Goal: Task Accomplishment & Management: Complete application form

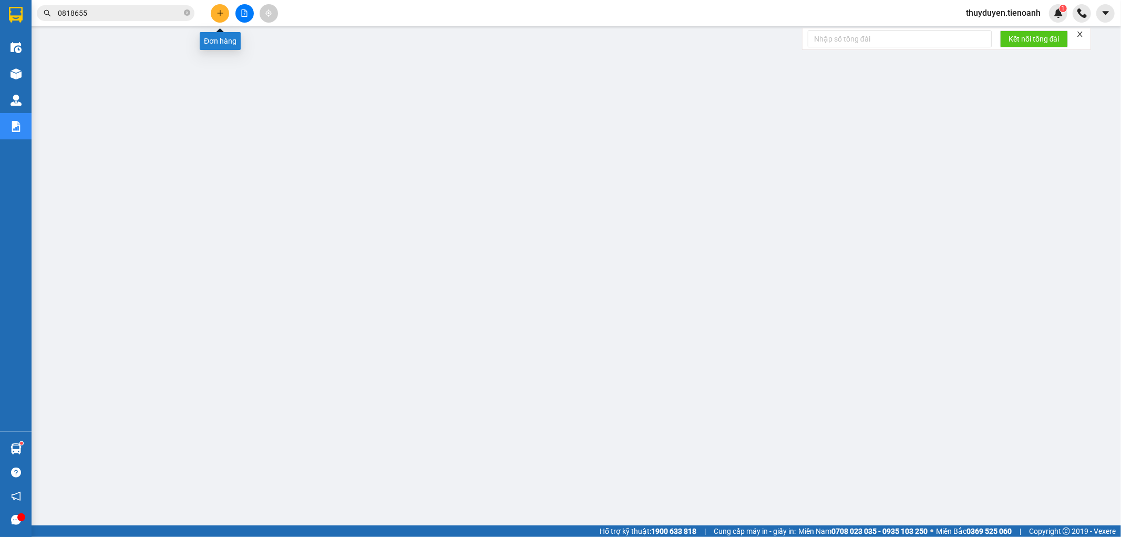
click at [217, 14] on icon "plus" at bounding box center [220, 12] width 7 height 7
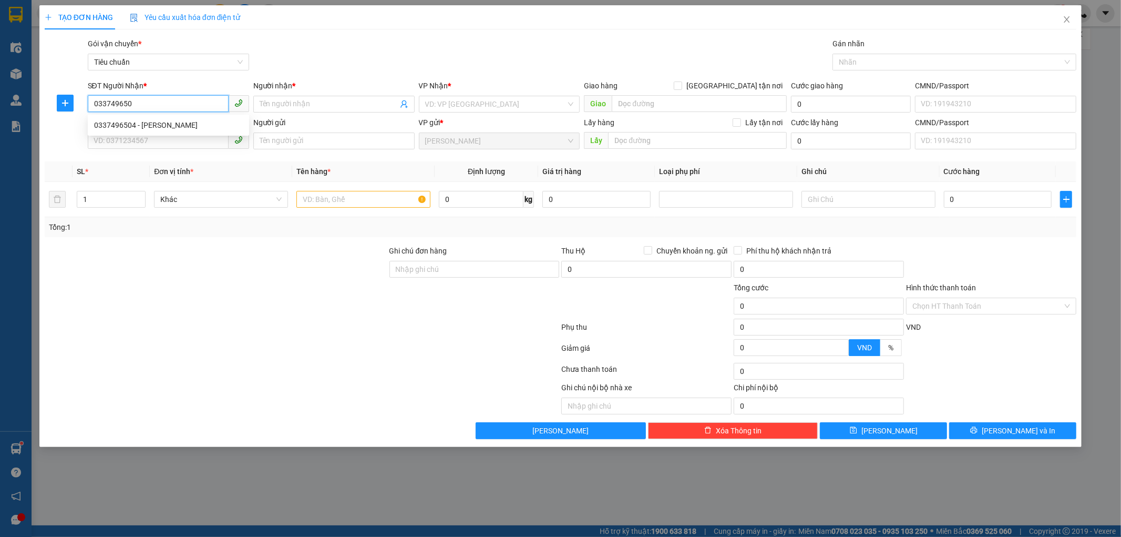
type input "0337496504"
click at [123, 127] on div "0337496504 - [PERSON_NAME]" at bounding box center [168, 125] width 149 height 12
type input "H HUYẾT"
type input "80.000"
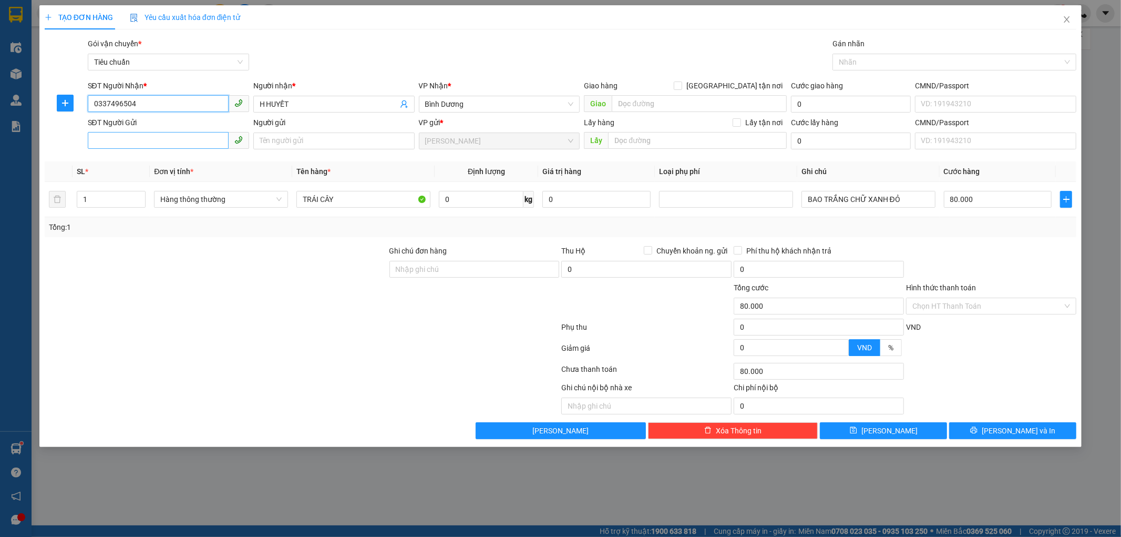
type input "0337496504"
click at [171, 146] on input "SĐT Người Gửi" at bounding box center [158, 140] width 141 height 17
click at [169, 163] on div "0397355600 - AMI NGUYÊT" at bounding box center [168, 162] width 149 height 12
type input "0397355600"
type input "AMI NGUYÊT"
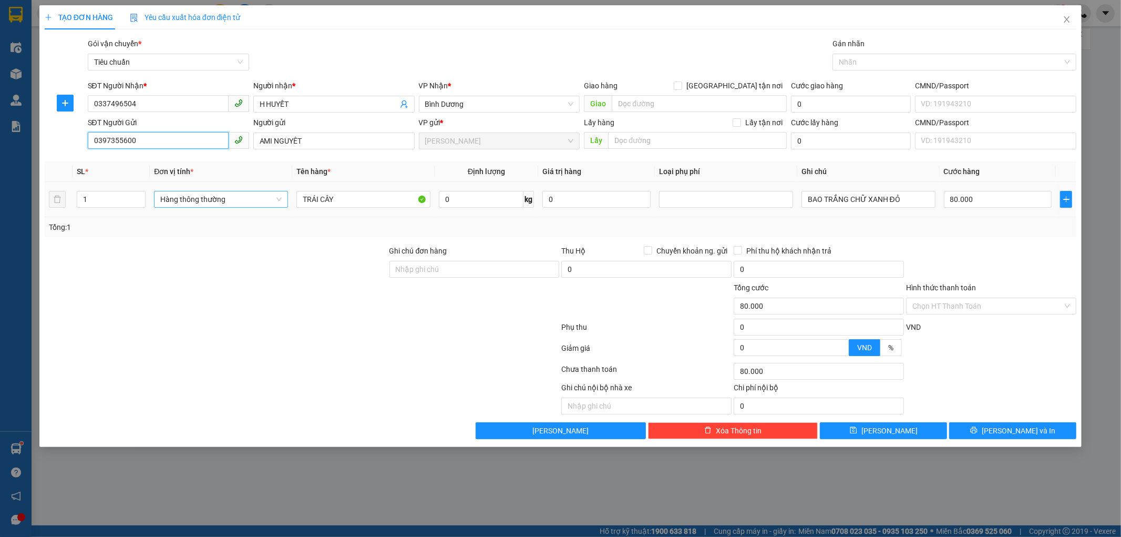
click at [276, 198] on span "Hàng thông thường" at bounding box center [220, 199] width 121 height 16
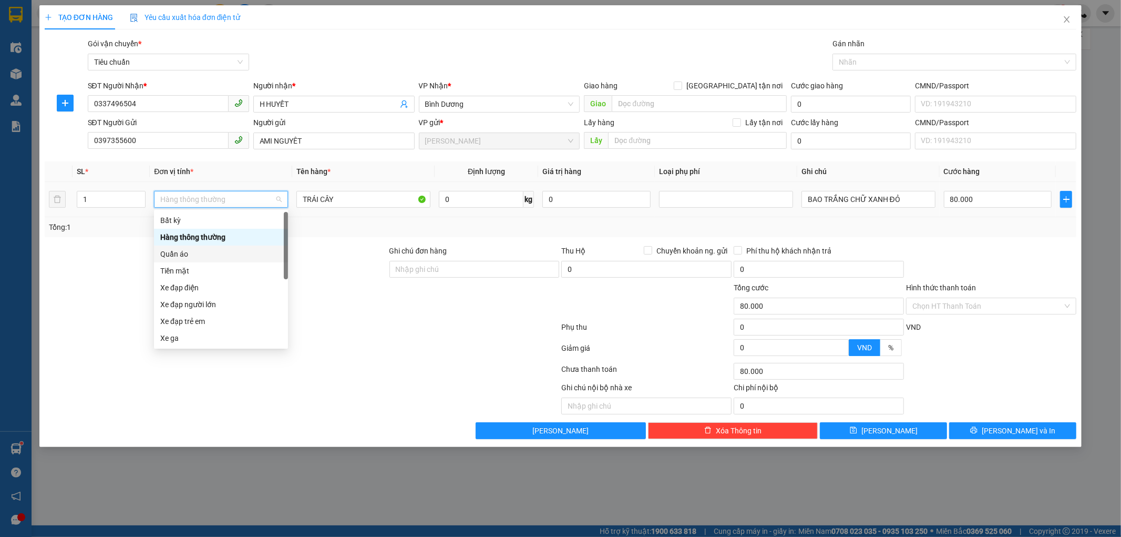
click at [213, 253] on div "Quần áo" at bounding box center [220, 254] width 121 height 12
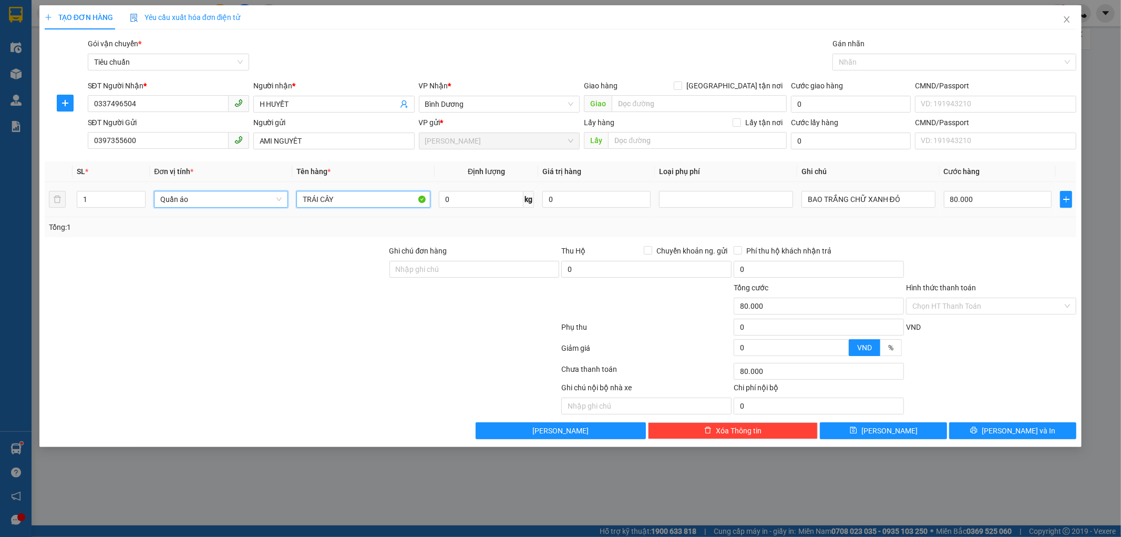
drag, startPoint x: 398, startPoint y: 198, endPoint x: 0, endPoint y: 132, distance: 403.4
click at [0, 137] on div "TẠO ĐƠN HÀNG Yêu cầu xuất hóa đơn điện tử Transit Pickup Surcharge Ids Transit …" at bounding box center [560, 268] width 1121 height 537
type input "0"
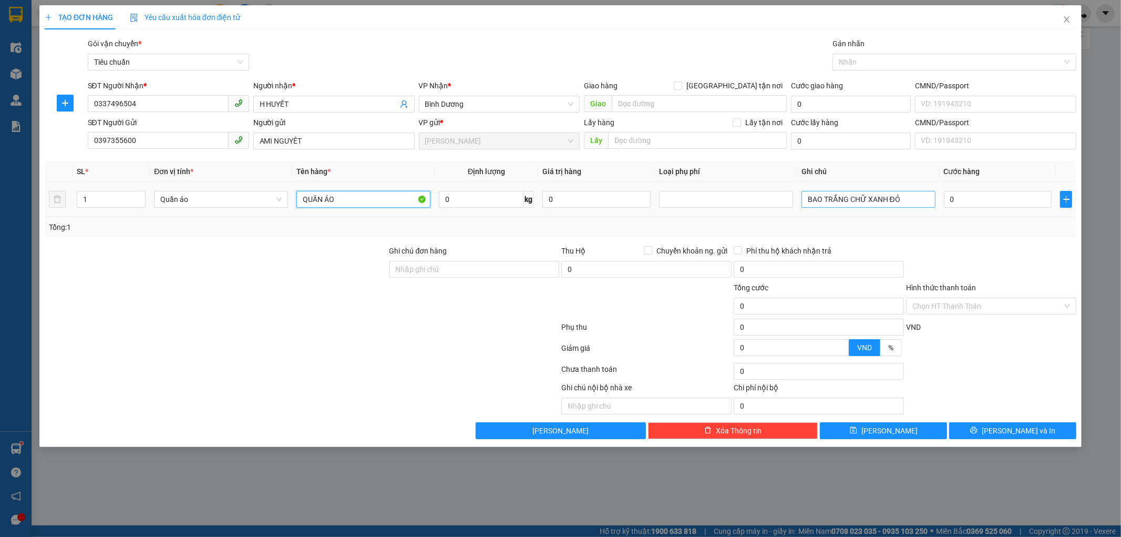
type input "QUẦN ÁO"
drag, startPoint x: 905, startPoint y: 197, endPoint x: 328, endPoint y: 181, distance: 577.0
click at [339, 188] on tr "1 Quần áo QUẦN ÁO 0 kg 0 BAO TRẮNG CHỮ XANH ĐỎ 0" at bounding box center [561, 199] width 1033 height 35
type input "BỌC ĐEN"
click at [997, 196] on input "0" at bounding box center [998, 199] width 108 height 17
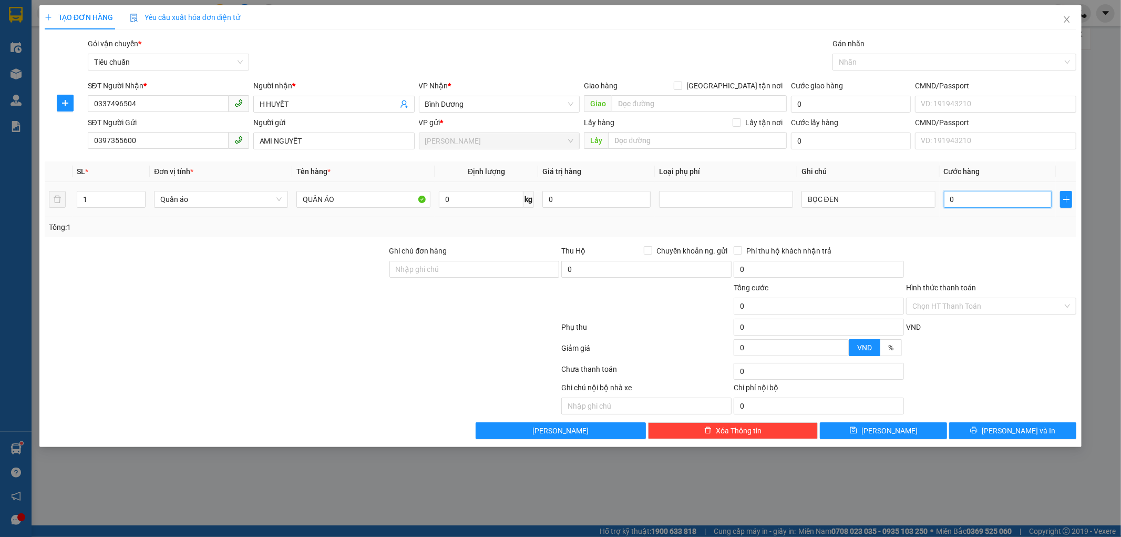
type input "3"
type input "30"
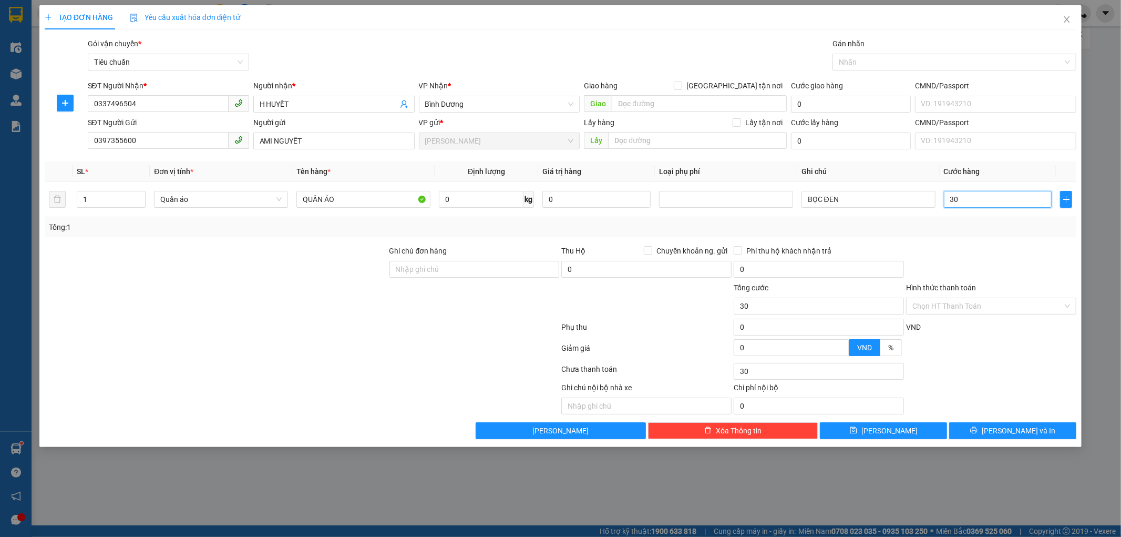
type input "30"
type input "30.000"
click at [983, 232] on div "Tổng: 1" at bounding box center [561, 227] width 1024 height 12
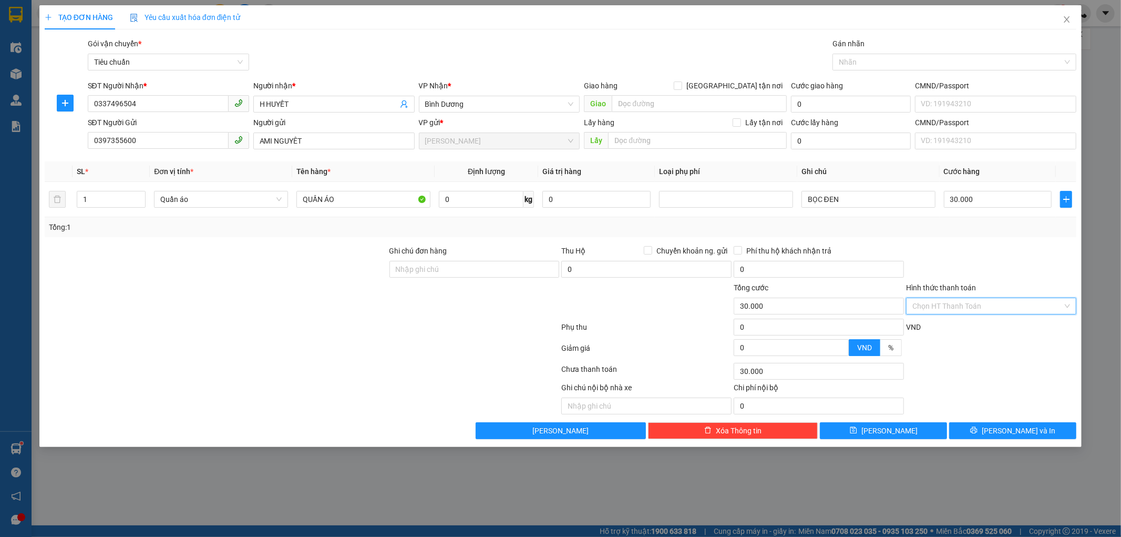
click at [972, 309] on input "Hình thức thanh toán" at bounding box center [988, 306] width 150 height 16
click at [965, 330] on div "Tại văn phòng" at bounding box center [992, 327] width 158 height 12
type input "0"
click at [980, 430] on button "[PERSON_NAME] và In" at bounding box center [1013, 430] width 127 height 17
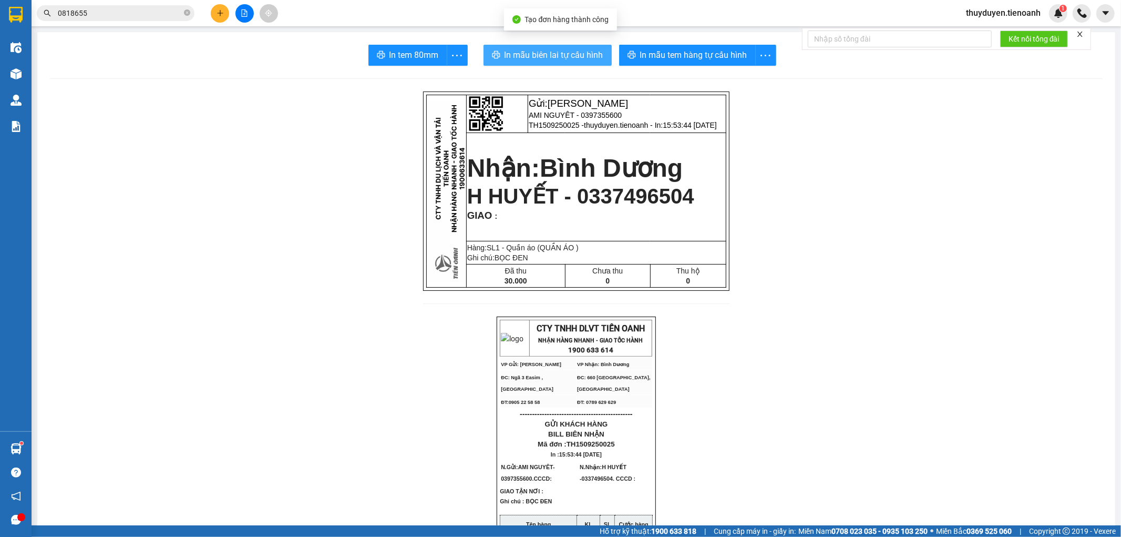
click at [517, 53] on span "In mẫu biên lai tự cấu hình" at bounding box center [554, 54] width 99 height 13
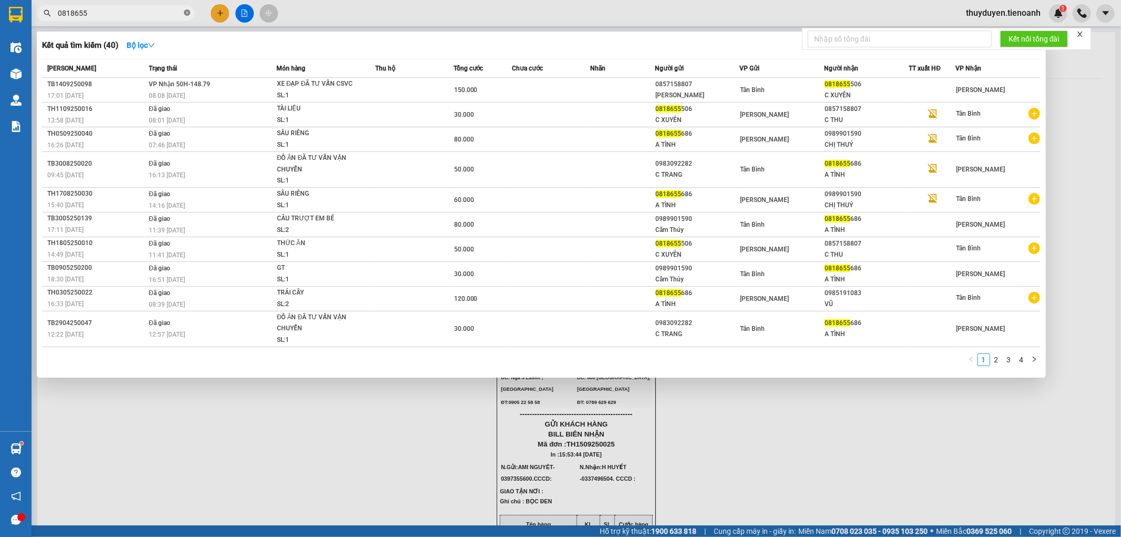
click at [188, 14] on icon "close-circle" at bounding box center [187, 12] width 6 height 6
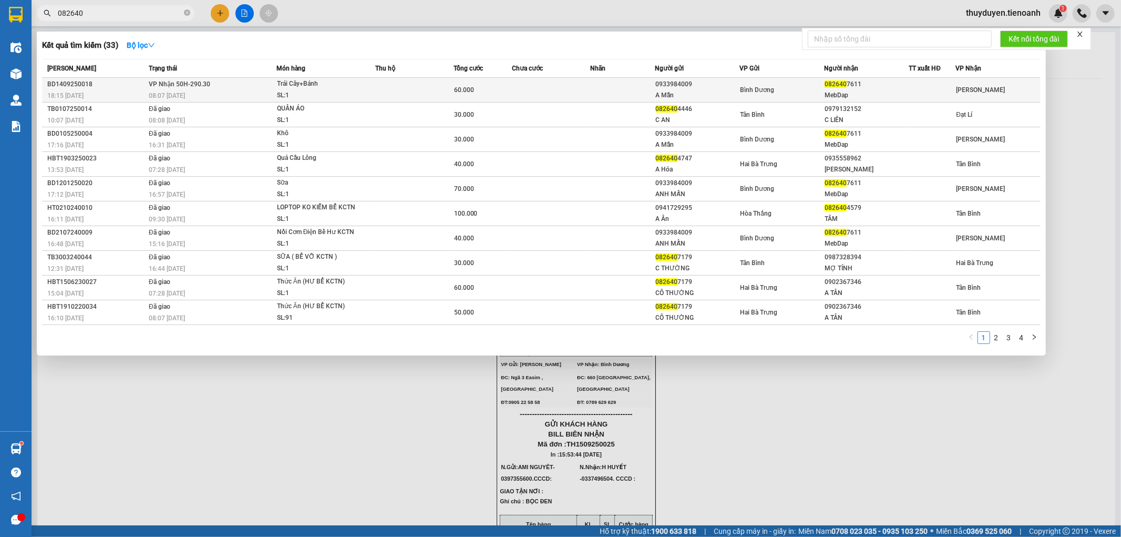
type input "082640"
click at [802, 91] on div "Bình Dương" at bounding box center [783, 90] width 84 height 12
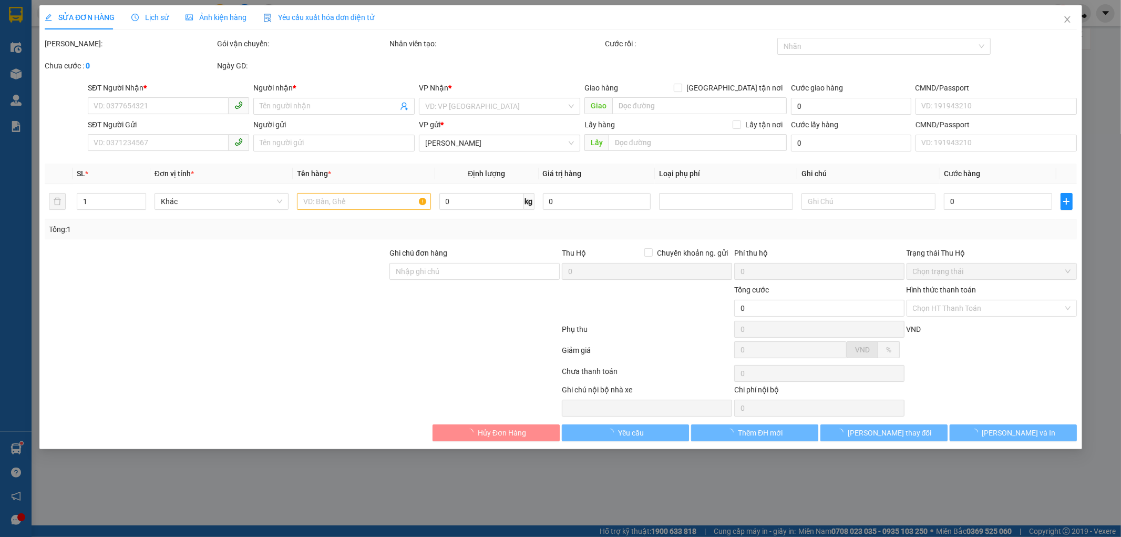
type input "0826407611"
type input "MebDap"
type input "0933984009"
type input "A Mẫn"
type input "60.000"
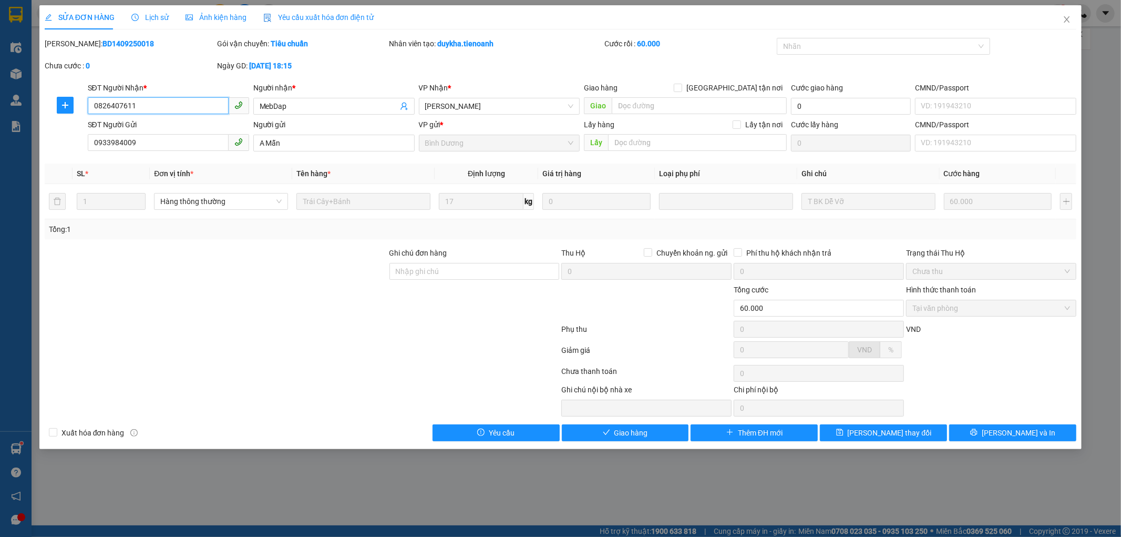
click at [100, 108] on input "0826407611" at bounding box center [158, 105] width 141 height 17
click at [615, 434] on span "Giao hàng" at bounding box center [632, 433] width 34 height 12
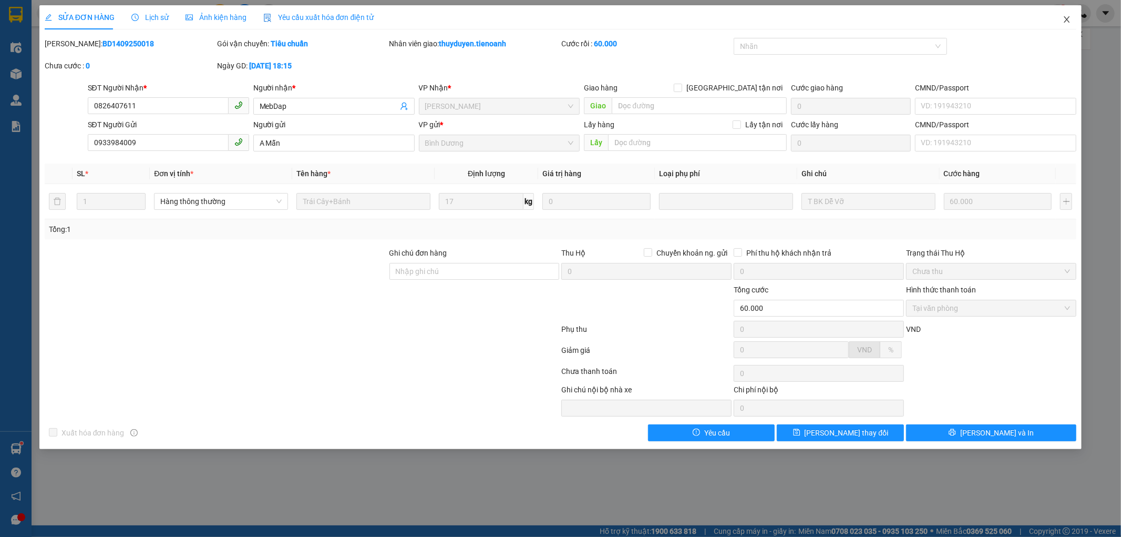
click at [1068, 17] on icon "close" at bounding box center [1067, 19] width 8 height 8
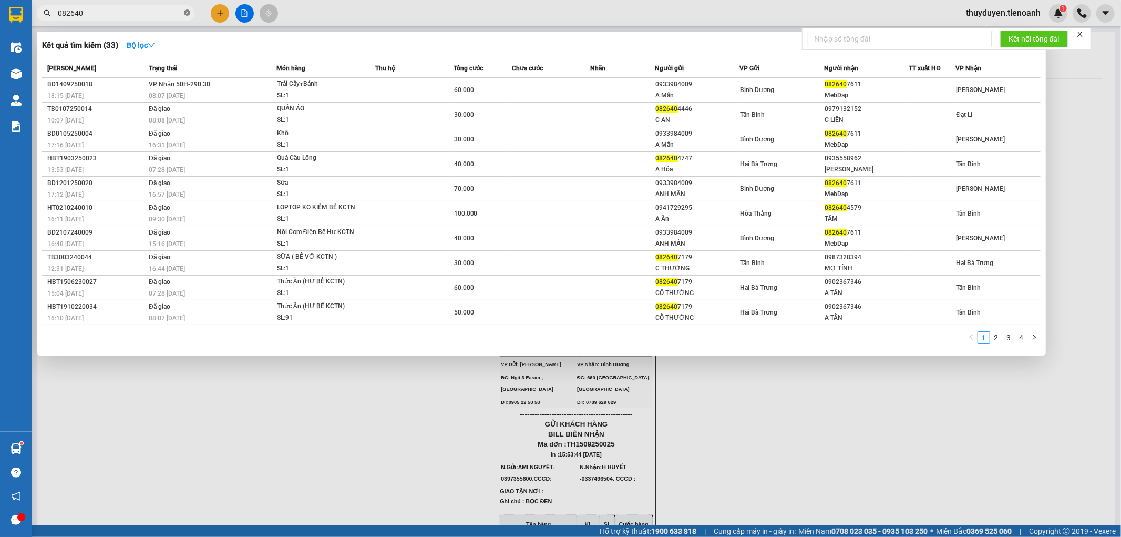
click at [187, 12] on icon "close-circle" at bounding box center [187, 12] width 6 height 6
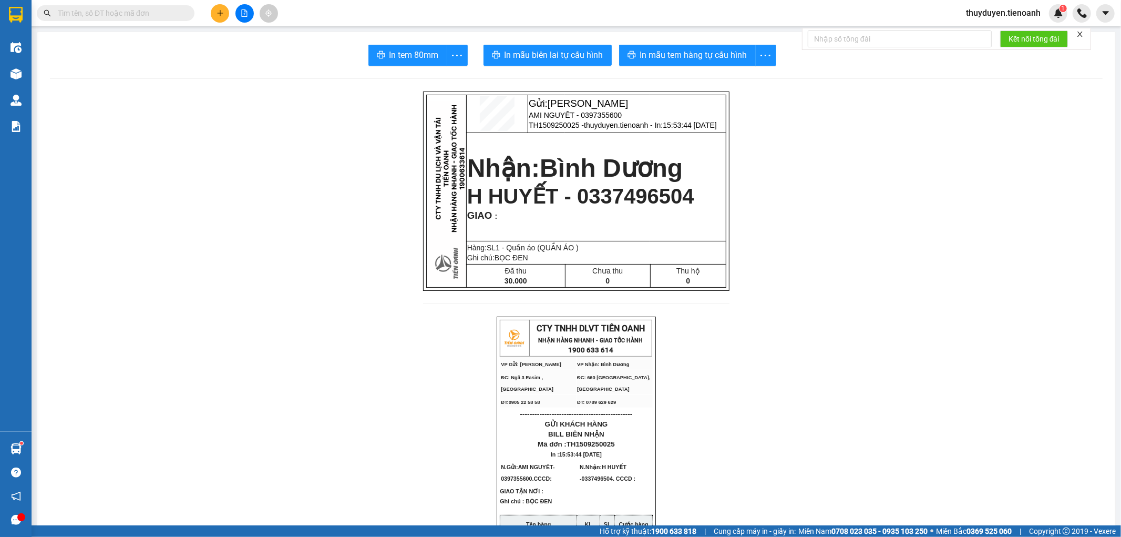
click at [130, 12] on input "text" at bounding box center [120, 13] width 124 height 12
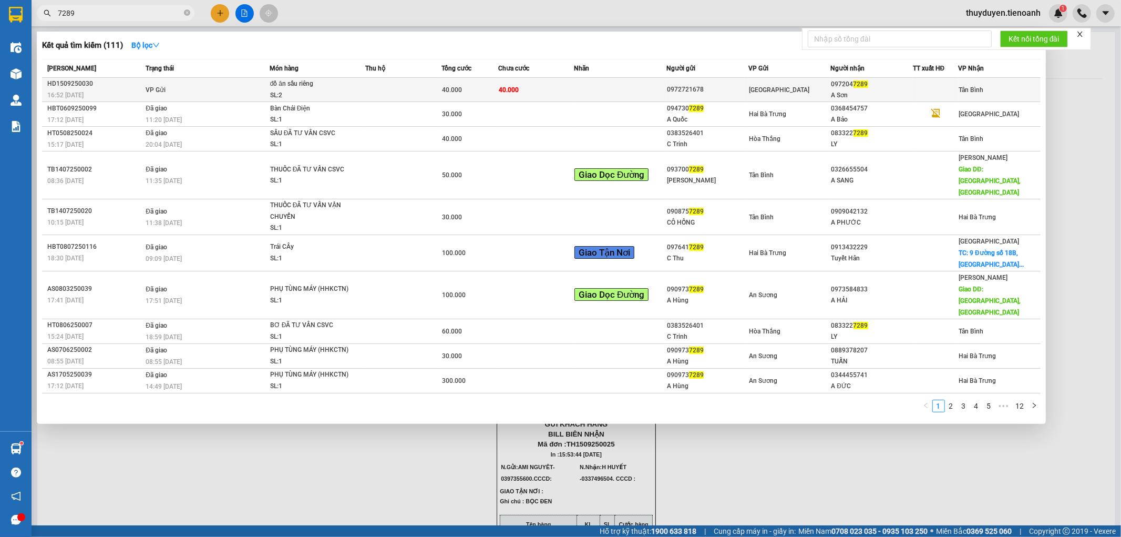
type input "7289"
click at [732, 95] on div "0972721678" at bounding box center [707, 89] width 81 height 11
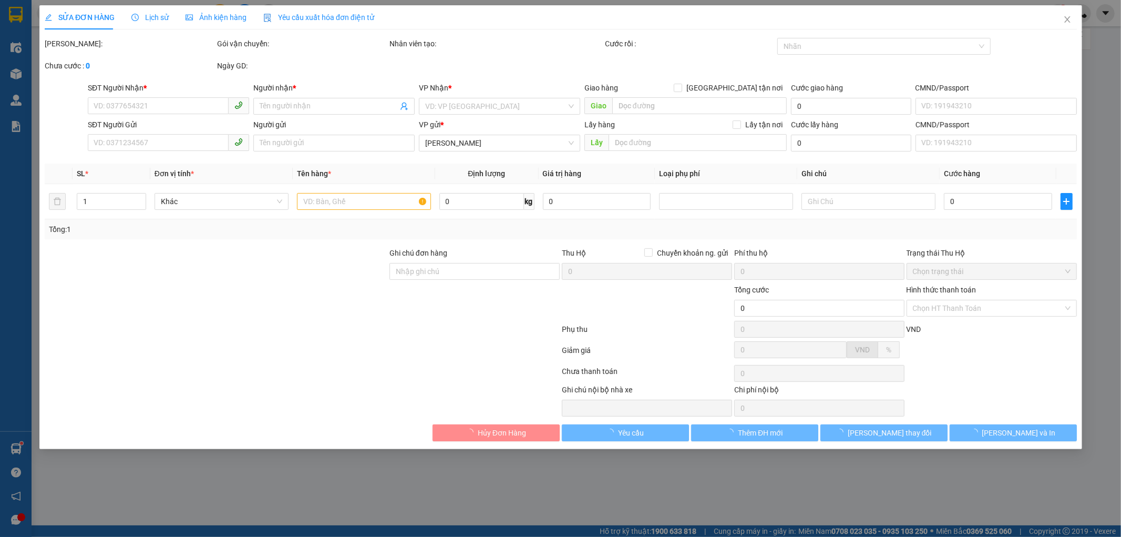
type input "0972047289"
type input "A Sơn"
type input "0972721678"
type input "40.000"
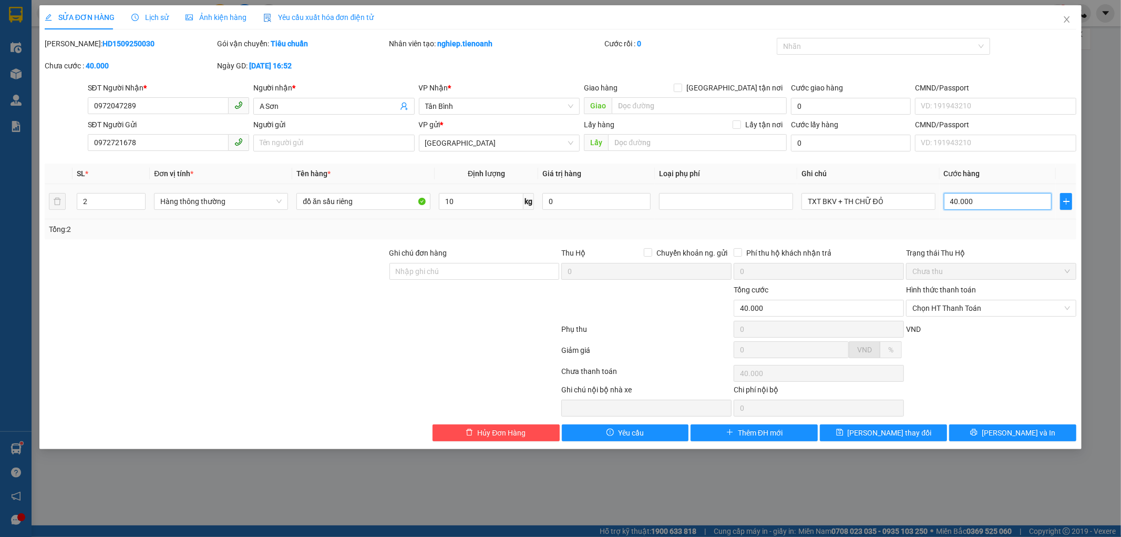
click at [1029, 206] on input "40.000" at bounding box center [998, 201] width 108 height 17
type input "8"
type input "80"
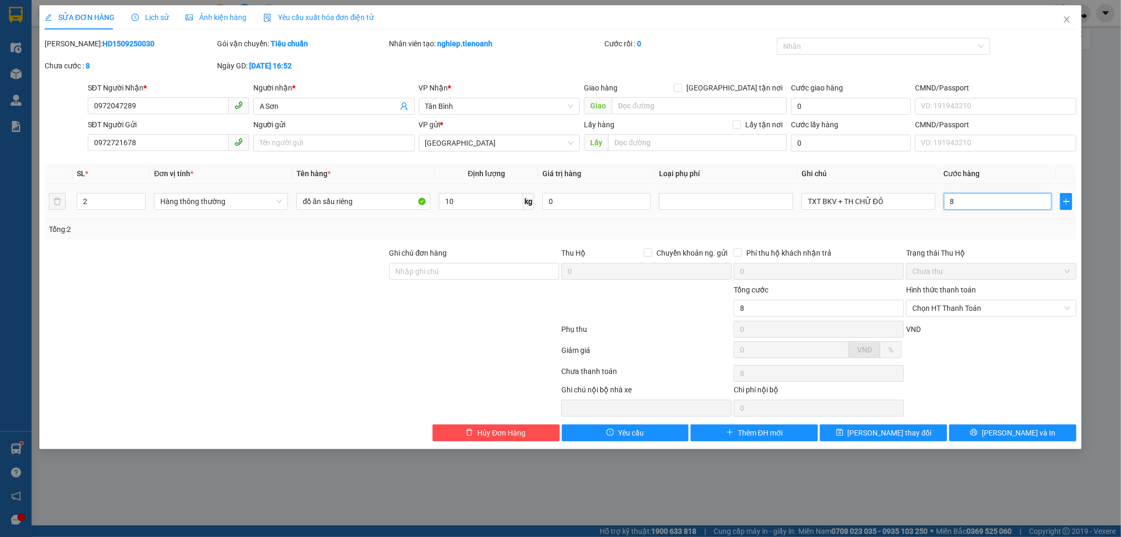
type input "80"
type input "80.000"
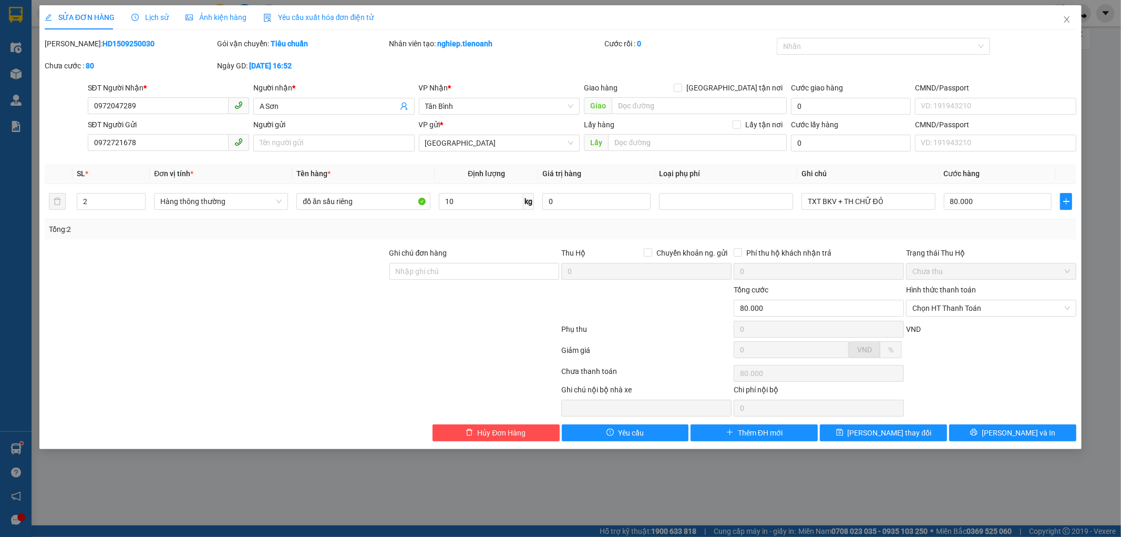
click at [1026, 227] on div "Tổng: 2" at bounding box center [561, 229] width 1024 height 12
click at [931, 427] on div "Total Paid Fee 0 Total UnPaid Fee 40.000 Cash Collection Total Fee Mã ĐH: HD150…" at bounding box center [561, 239] width 1033 height 403
click at [870, 438] on span "[PERSON_NAME] thay đổi" at bounding box center [890, 433] width 84 height 12
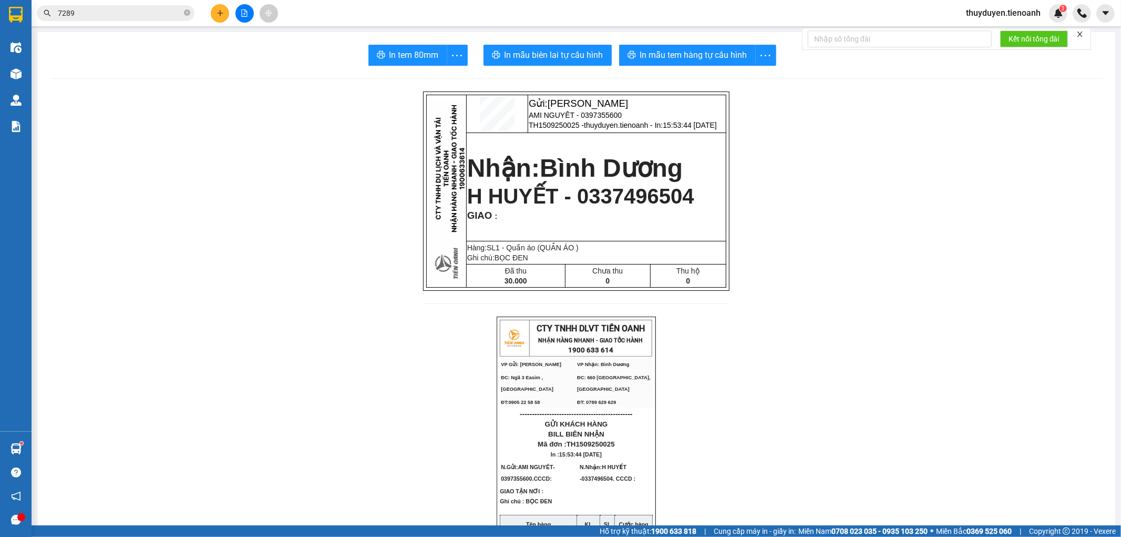
click at [91, 17] on input "7289" at bounding box center [120, 13] width 124 height 12
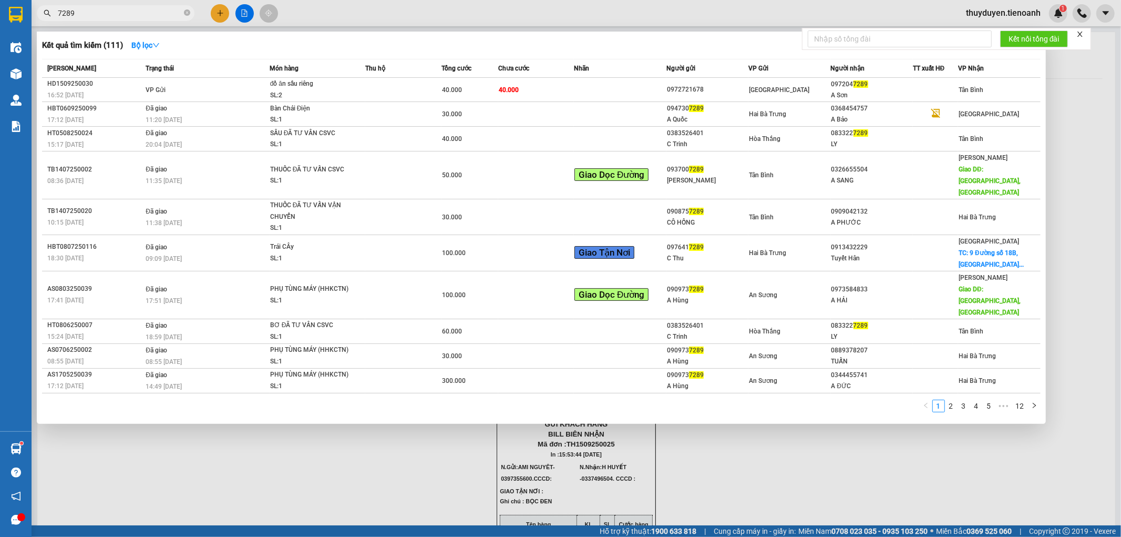
drag, startPoint x: 161, startPoint y: 12, endPoint x: 0, endPoint y: 3, distance: 161.6
click at [0, 3] on section "Kết quả tìm kiếm ( 111 ) Bộ lọc Mã ĐH Trạng thái Món hàng Thu hộ Tổng cước Chưa…" at bounding box center [560, 268] width 1121 height 537
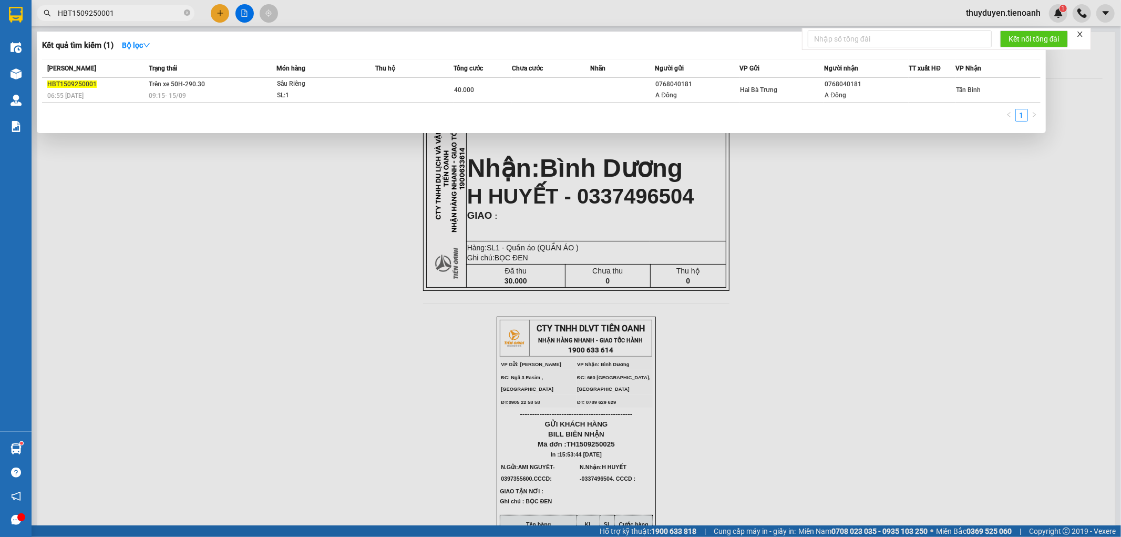
type input "HBT1509250001"
click at [188, 11] on icon "close-circle" at bounding box center [187, 12] width 6 height 6
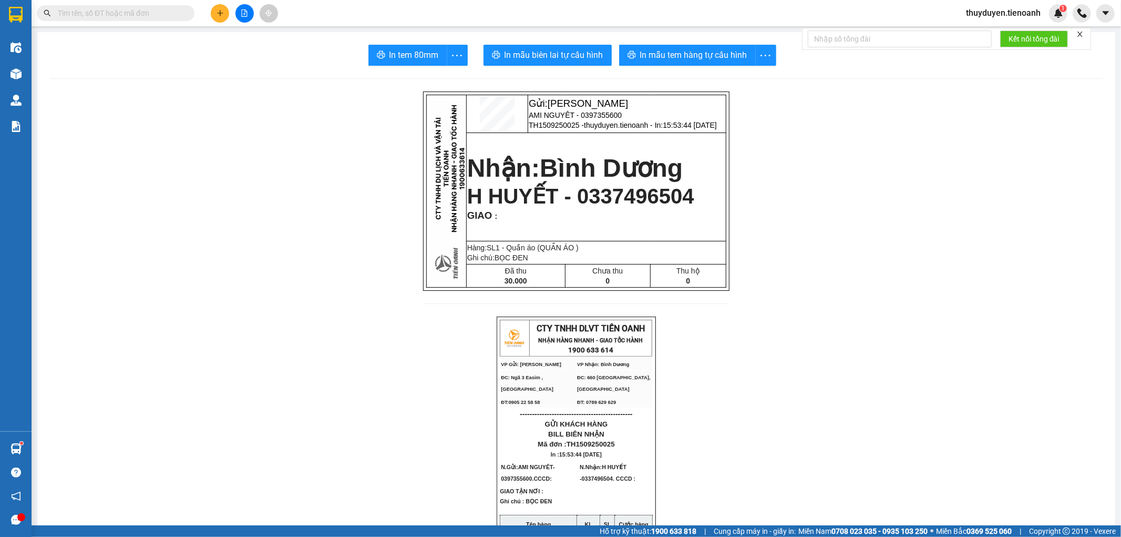
click at [103, 16] on input "text" at bounding box center [120, 13] width 124 height 12
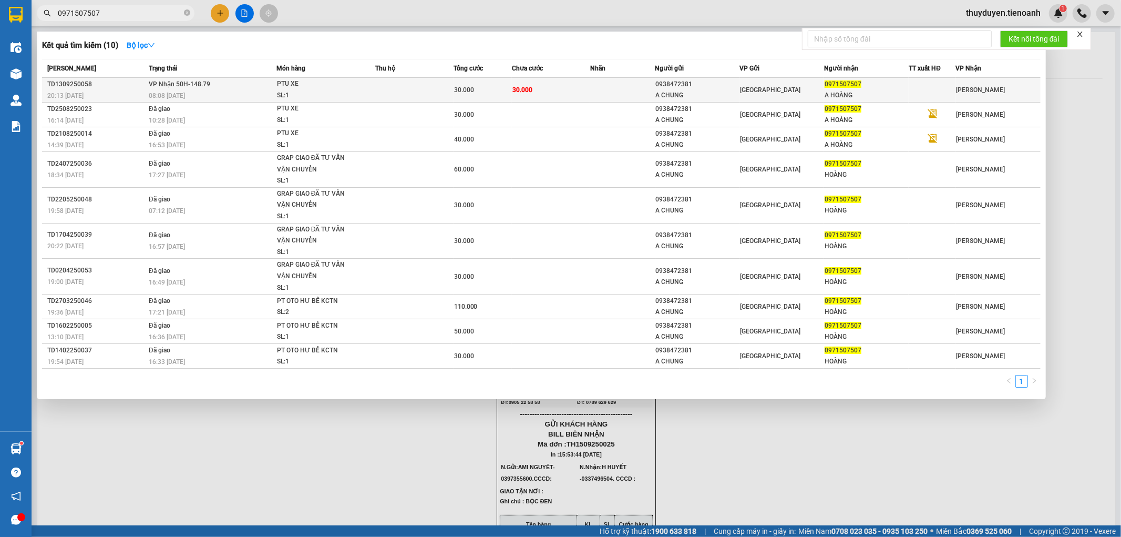
type input "0971507507"
click at [882, 92] on div "A HOÀNG" at bounding box center [867, 95] width 84 height 11
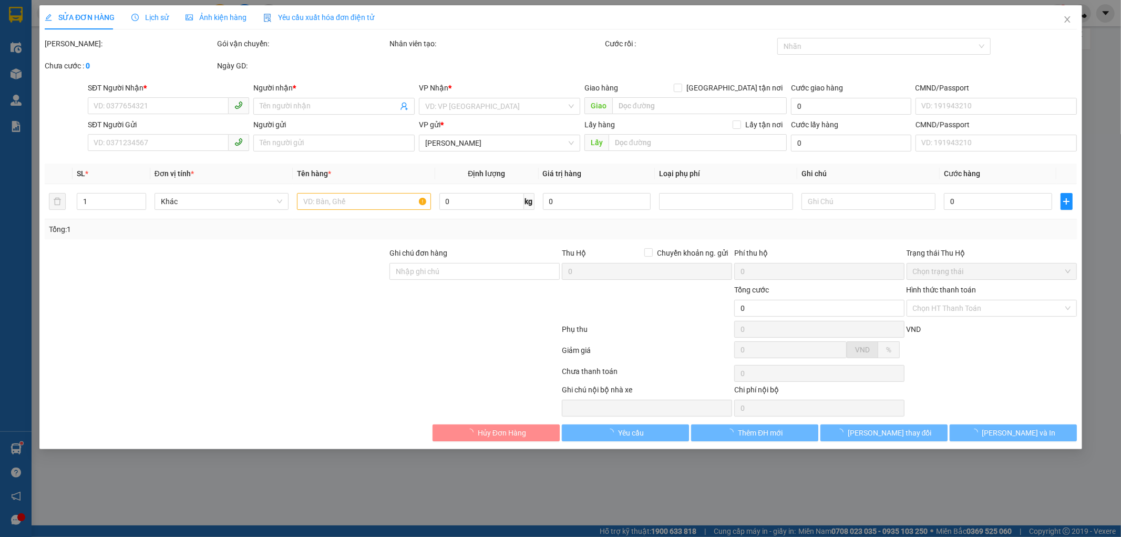
type input "0971507507"
type input "A HOÀNG"
type input "0938472381"
type input "A CHUNG"
type input "30.000"
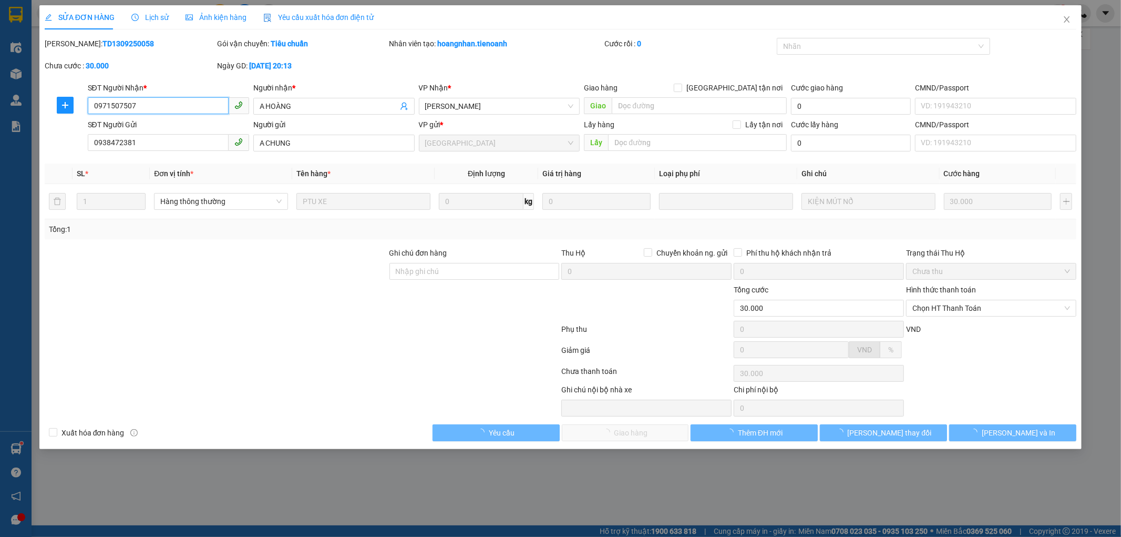
drag, startPoint x: 133, startPoint y: 112, endPoint x: 0, endPoint y: 127, distance: 133.8
click at [0, 127] on div "SỬA ĐƠN HÀNG Lịch sử Ảnh kiện hàng Yêu cầu xuất hóa đơn điện tử Total Paid Fee …" at bounding box center [560, 268] width 1121 height 537
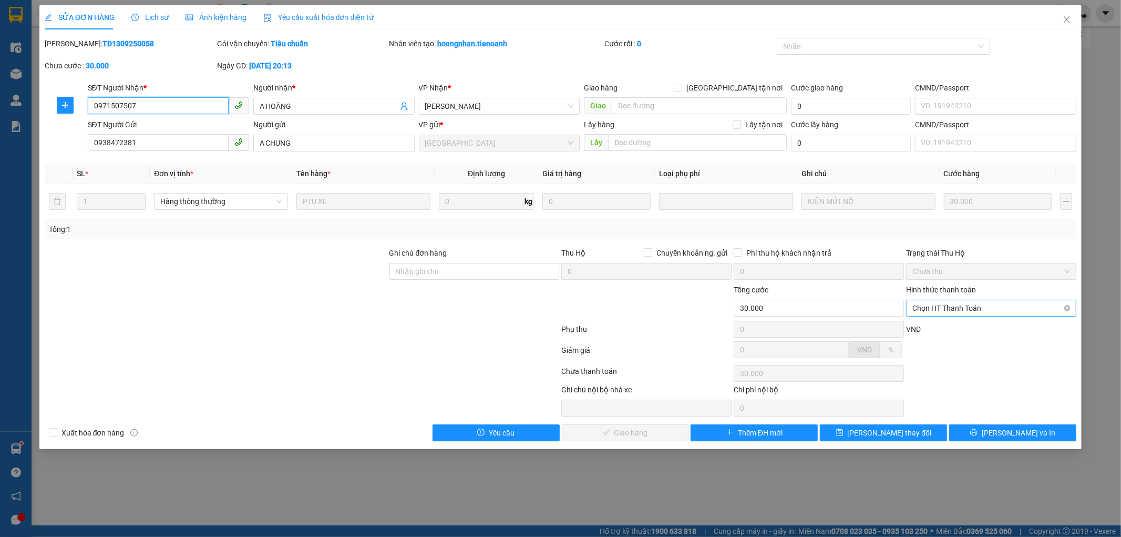
click at [970, 305] on span "Chọn HT Thanh Toán" at bounding box center [992, 308] width 158 height 16
drag, startPoint x: 958, startPoint y: 317, endPoint x: 760, endPoint y: 444, distance: 236.0
click at [952, 322] on div "Tại văn phòng" at bounding box center [992, 329] width 170 height 17
type input "0"
click at [617, 440] on button "[PERSON_NAME] và Giao hàng" at bounding box center [625, 432] width 127 height 17
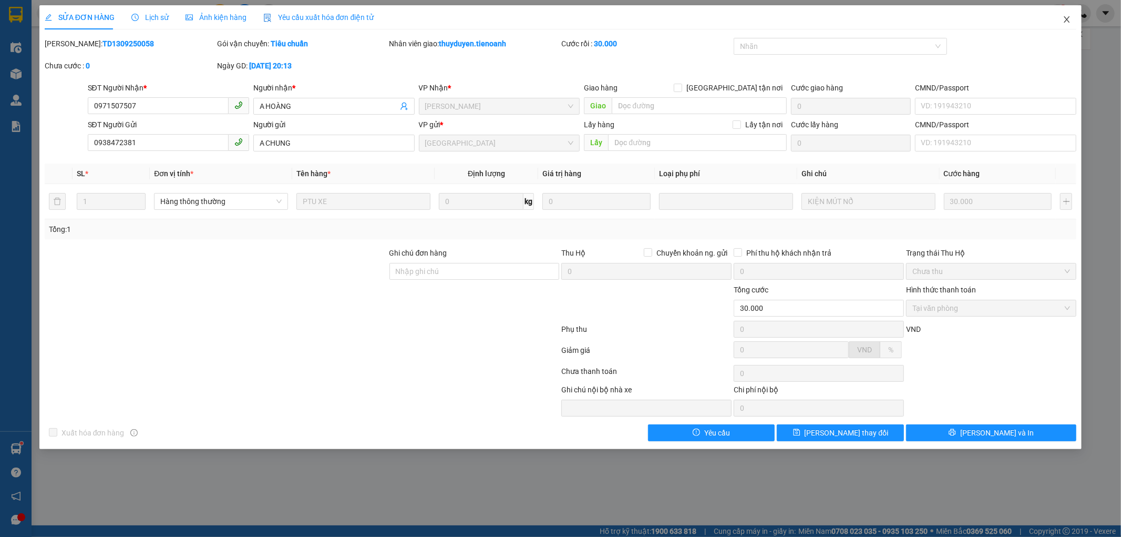
click at [1070, 18] on icon "close" at bounding box center [1067, 19] width 8 height 8
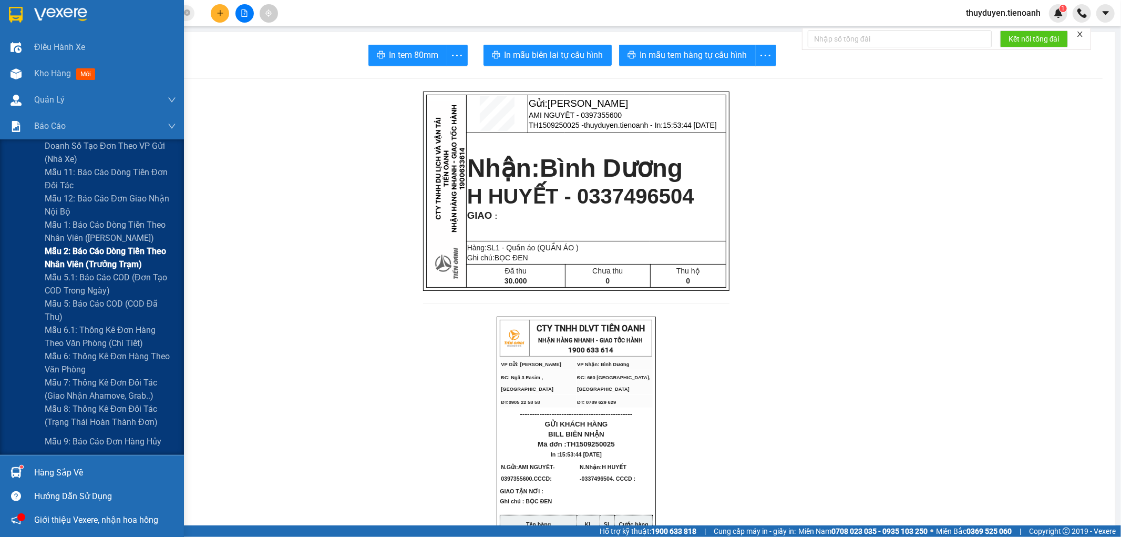
click at [58, 261] on span "Mẫu 2: Báo cáo dòng tiền theo nhân viên (Trưởng Trạm)" at bounding box center [110, 257] width 131 height 26
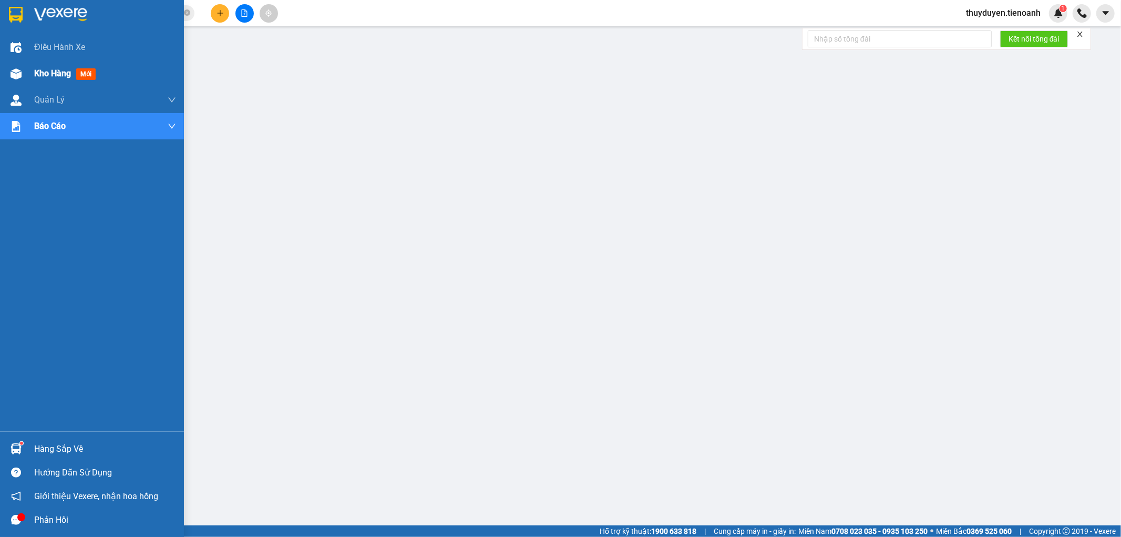
click at [55, 70] on span "Kho hàng" at bounding box center [52, 73] width 37 height 10
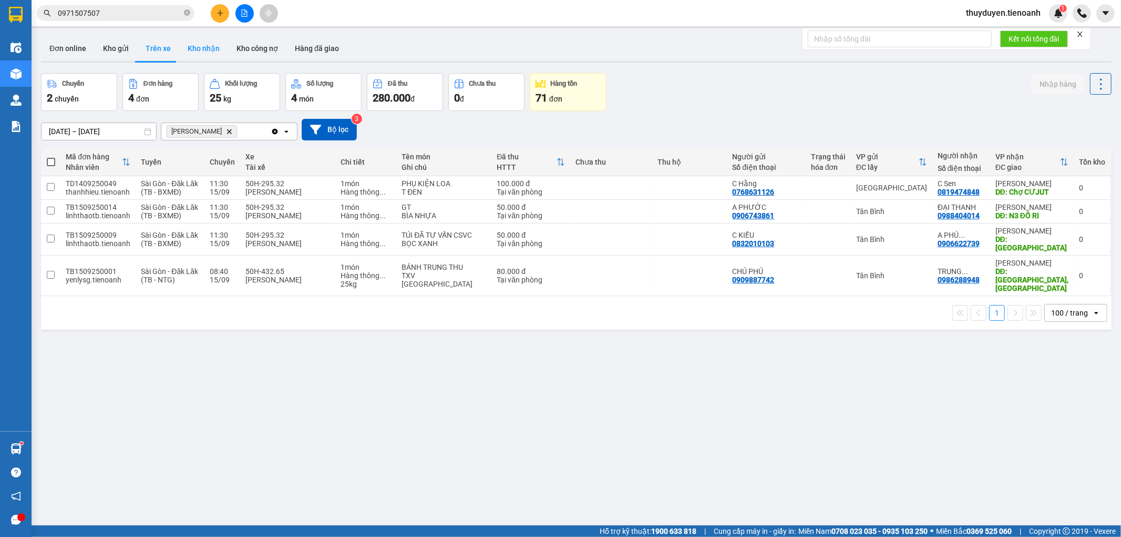
click at [203, 51] on button "Kho nhận" at bounding box center [203, 48] width 49 height 25
type input "[DATE] – [DATE]"
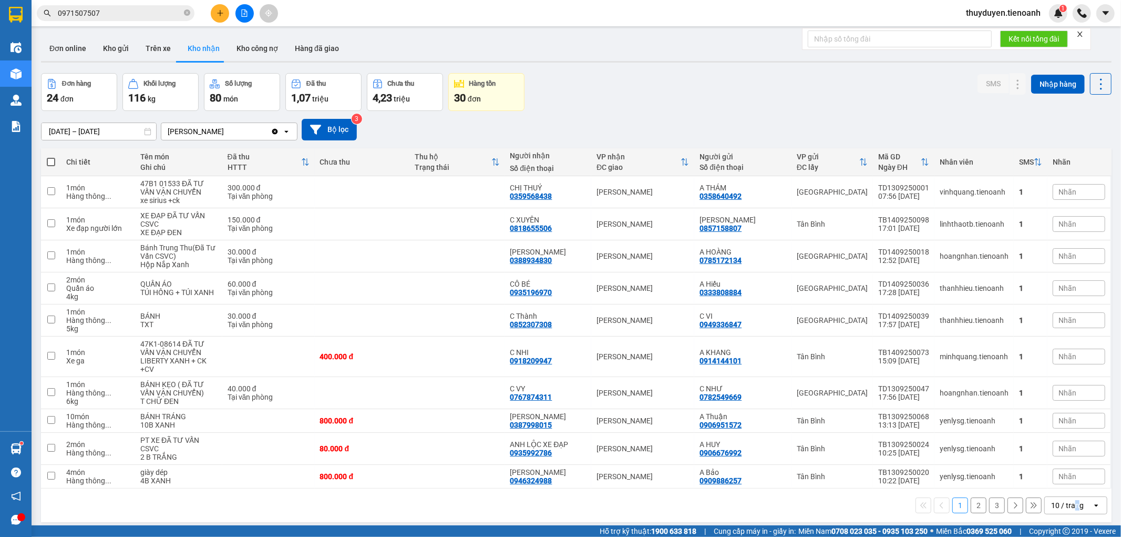
click at [1069, 488] on div "1 2 3 10 / trang open" at bounding box center [576, 505] width 1071 height 34
click at [1069, 500] on div "10 / trang" at bounding box center [1068, 505] width 33 height 11
click at [1076, 482] on ul "5 / trang 10 / trang 20 / trang 50 / trang 80 / trang 100 / trang" at bounding box center [1067, 427] width 63 height 122
click at [1075, 477] on span "100 / trang" at bounding box center [1063, 475] width 38 height 11
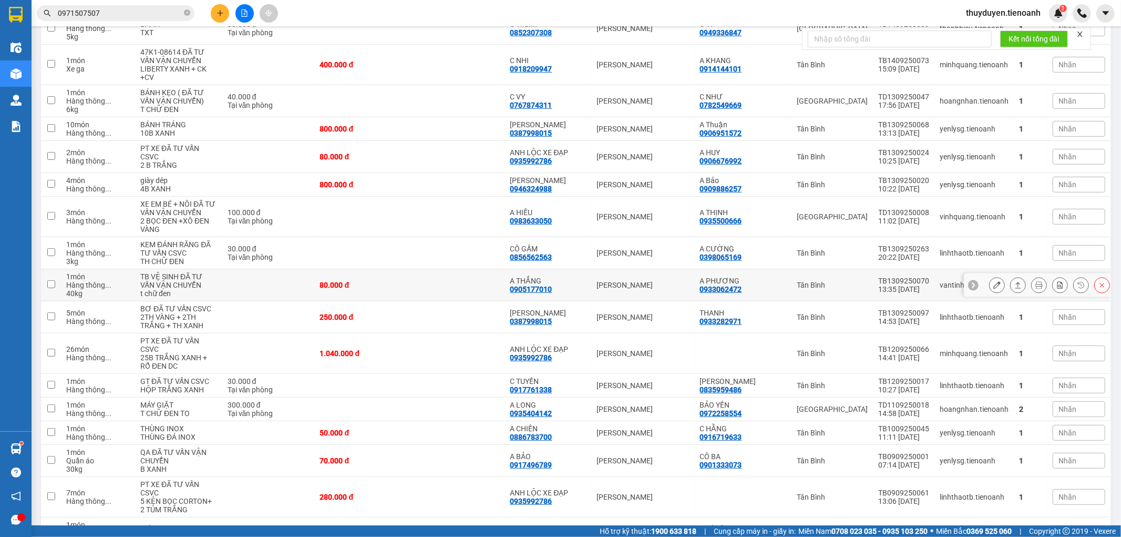
scroll to position [406, 0]
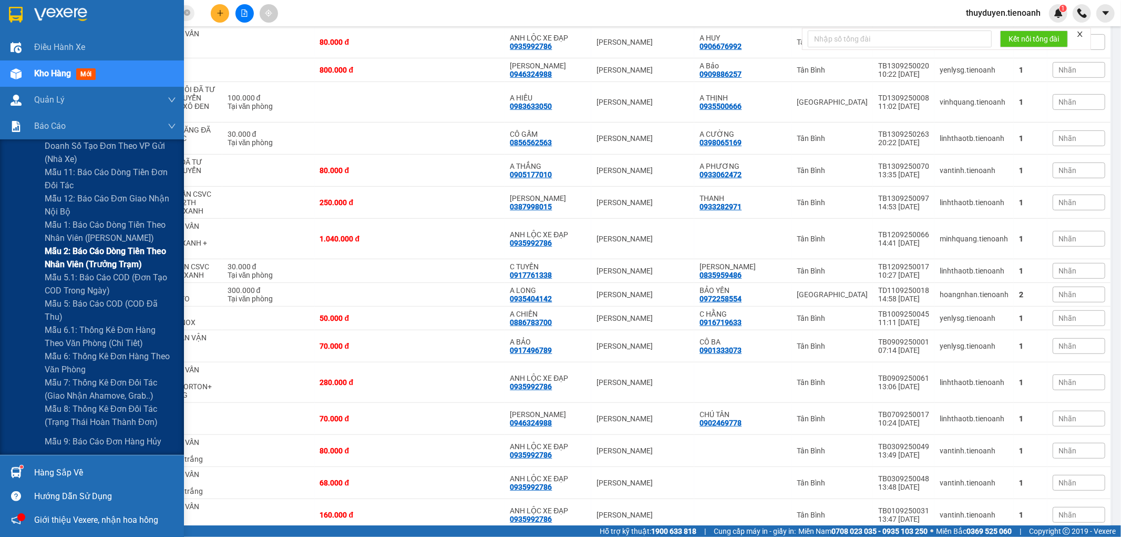
click at [71, 264] on span "Mẫu 2: Báo cáo dòng tiền theo nhân viên (Trưởng Trạm)" at bounding box center [110, 257] width 131 height 26
